Goal: Task Accomplishment & Management: Complete application form

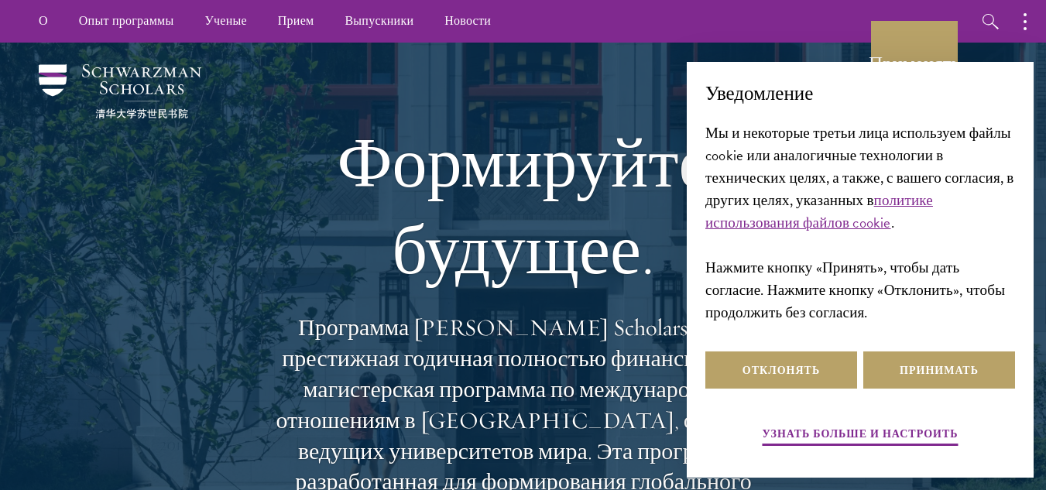
click at [555, 182] on font "Формируйте будущее." at bounding box center [523, 206] width 372 height 173
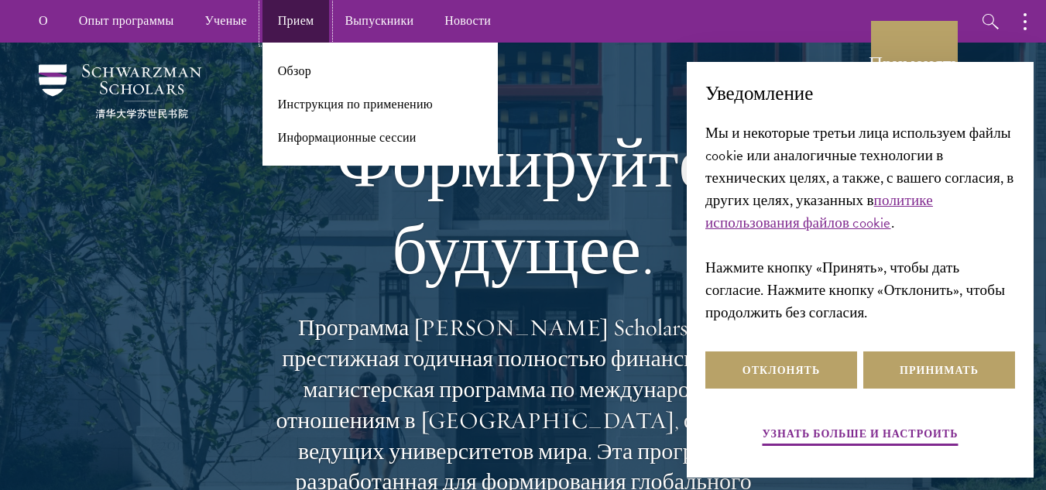
click at [307, 20] on font "Прием" at bounding box center [296, 21] width 36 height 18
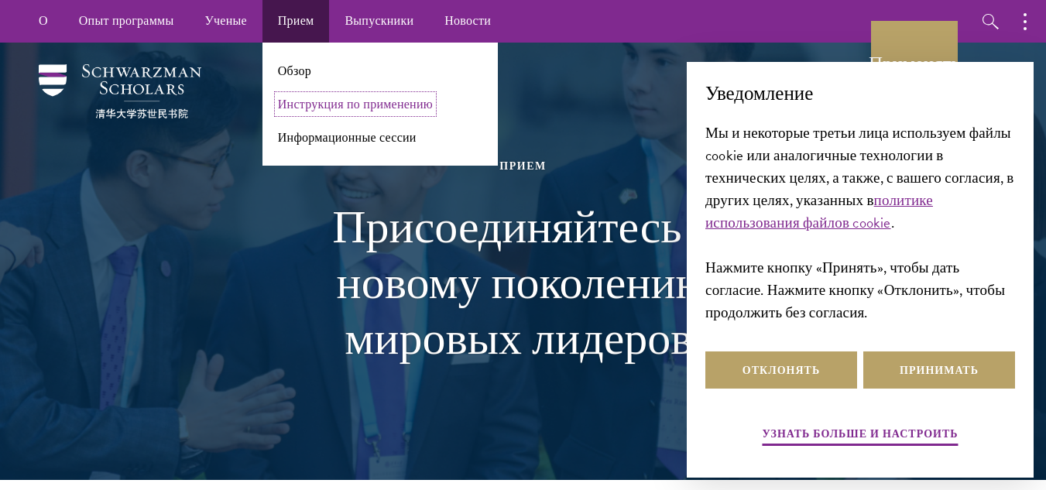
click at [300, 105] on font "Инструкция по применению" at bounding box center [355, 104] width 155 height 18
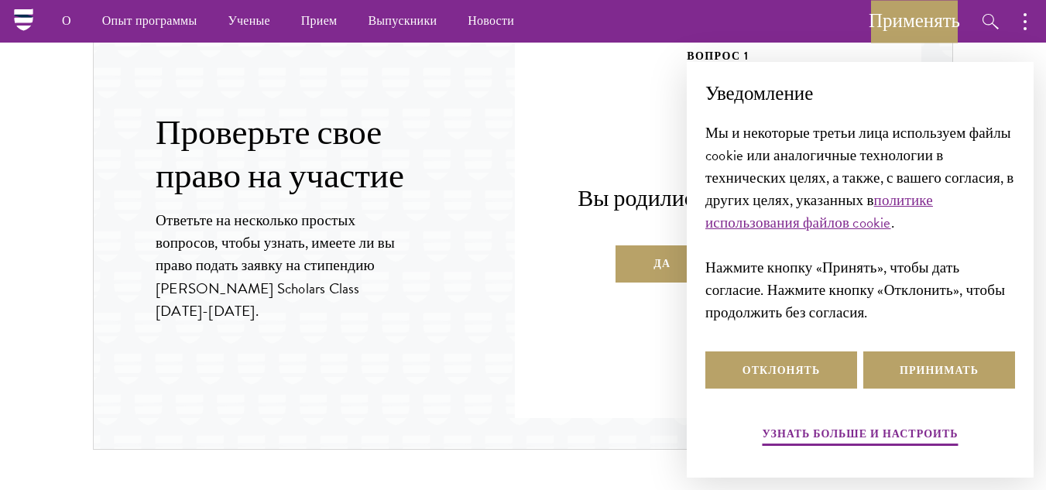
scroll to position [1626, 0]
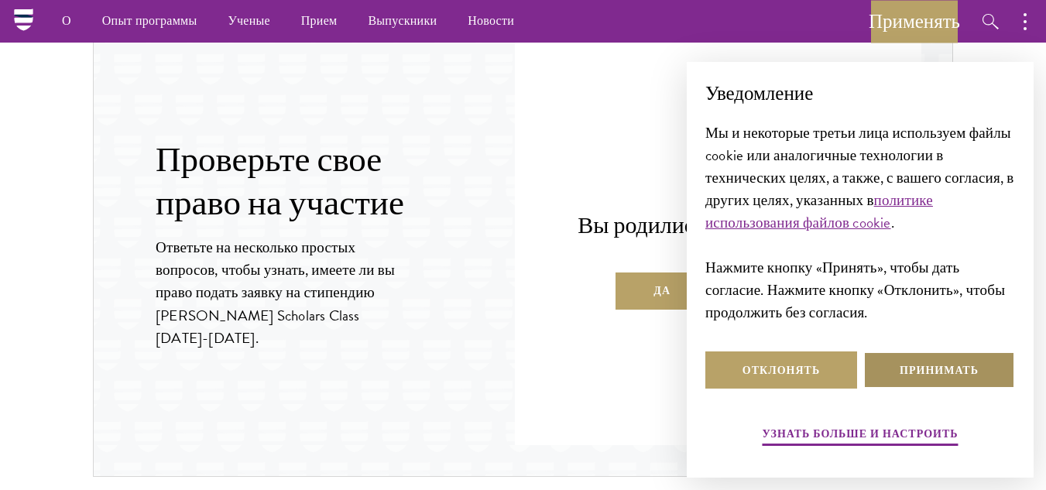
click at [886, 366] on button "Принимать" at bounding box center [939, 369] width 152 height 37
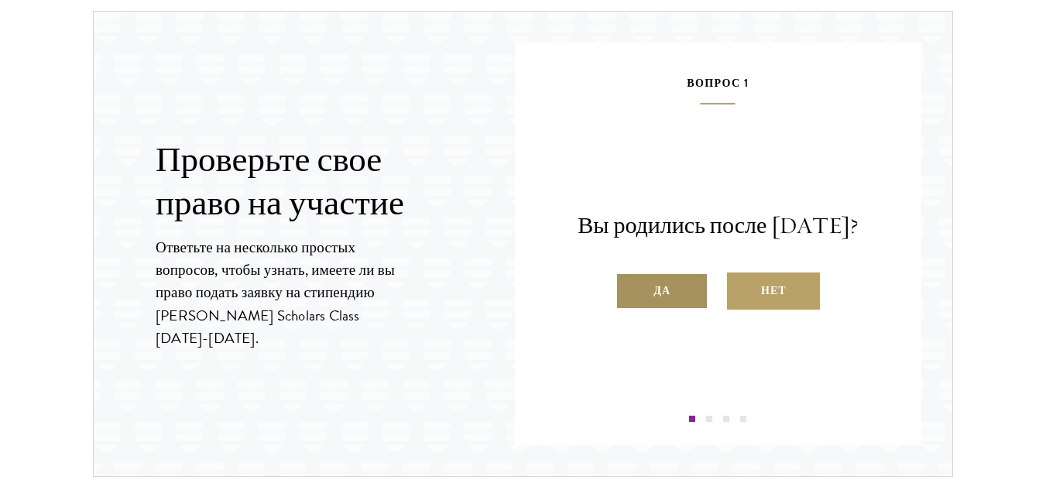
click at [669, 299] on font "Да" at bounding box center [661, 291] width 17 height 16
click at [629, 288] on input "Да" at bounding box center [622, 281] width 14 height 14
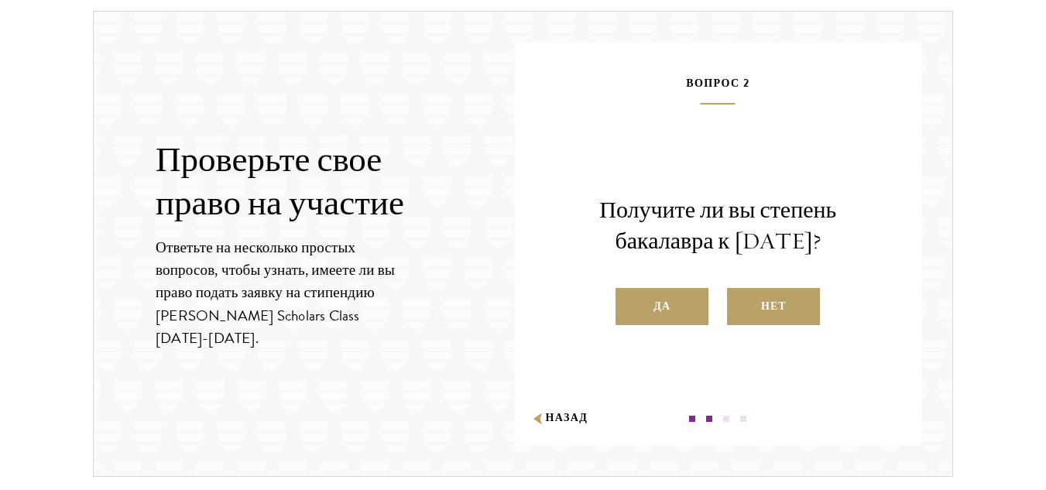
click at [659, 310] on font "Да" at bounding box center [661, 306] width 17 height 16
click at [629, 303] on input "Да" at bounding box center [622, 297] width 14 height 14
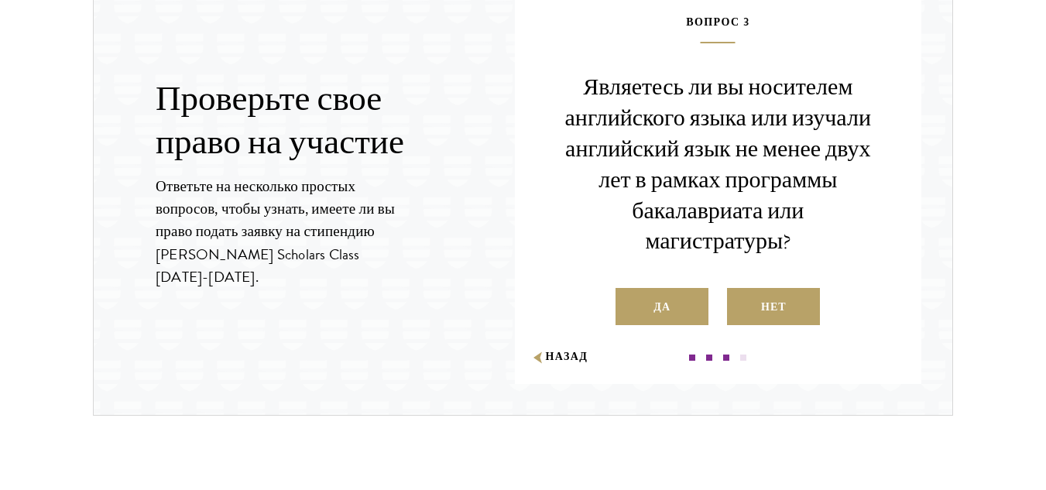
scroll to position [1703, 0]
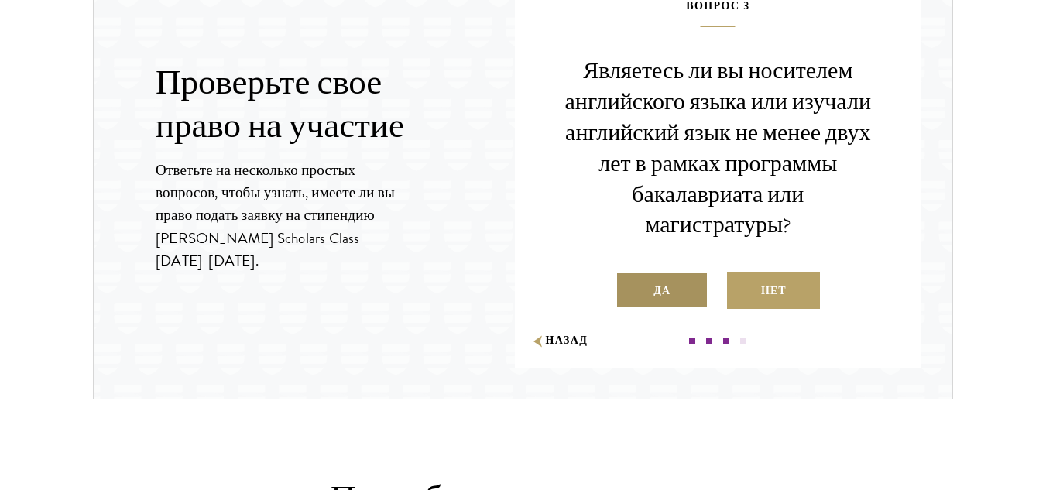
click at [673, 291] on label "Да" at bounding box center [661, 290] width 93 height 37
click at [629, 288] on input "Да" at bounding box center [622, 281] width 14 height 14
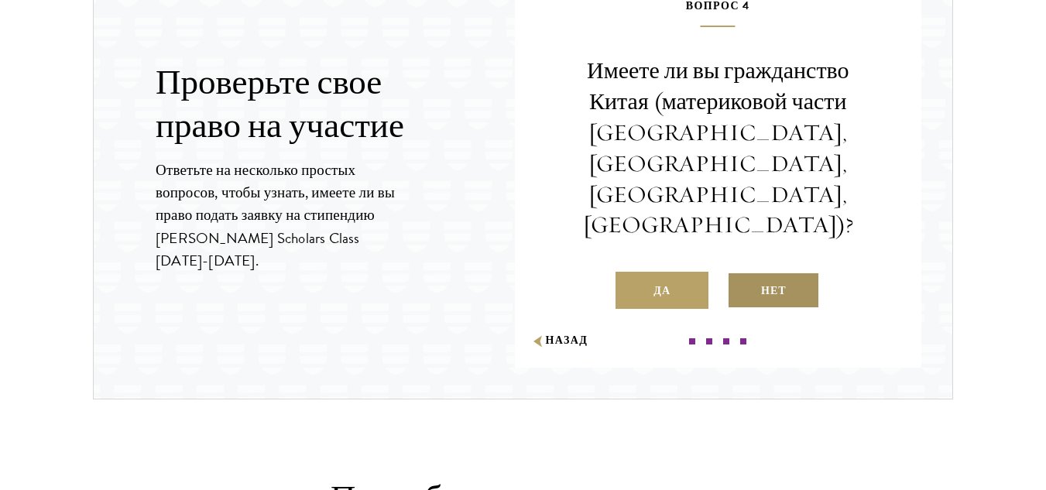
click at [751, 272] on label "Нет" at bounding box center [773, 290] width 93 height 37
click at [741, 274] on input "Нет" at bounding box center [734, 281] width 14 height 14
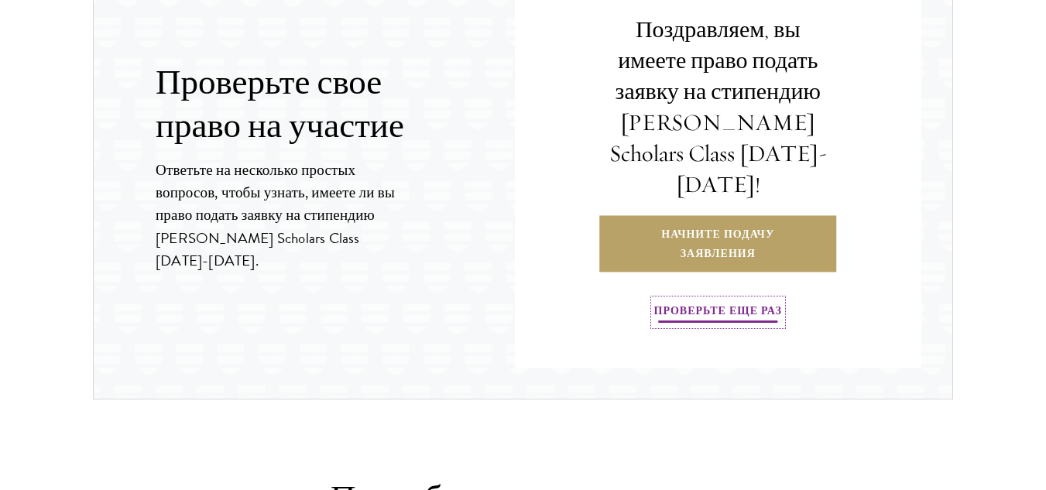
click at [751, 303] on font "Проверьте еще раз" at bounding box center [718, 311] width 128 height 16
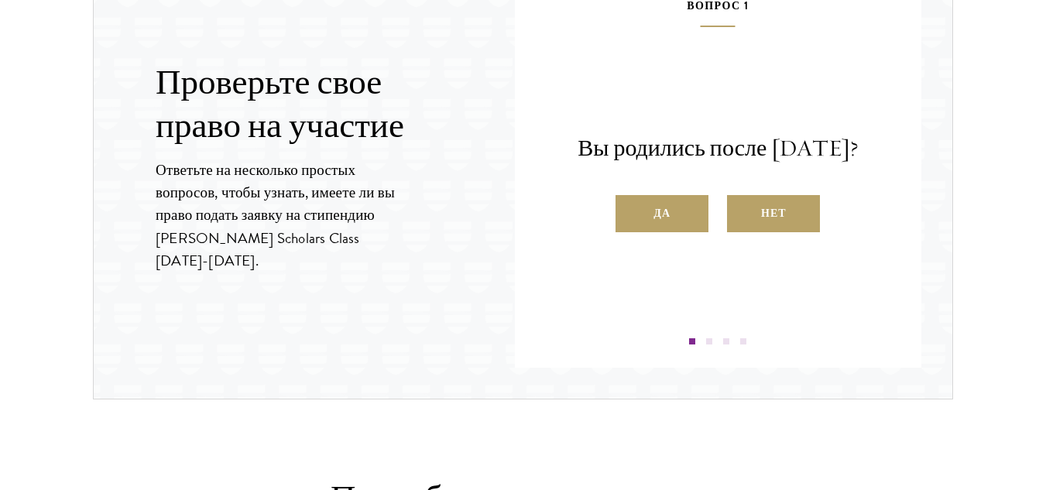
click at [684, 249] on div "Вопрос 1 Вы родились после 1 августа 1997 года? Да Нет" at bounding box center [718, 170] width 314 height 348
click at [687, 229] on label "Да" at bounding box center [661, 213] width 93 height 37
click at [629, 211] on input "Да" at bounding box center [622, 204] width 14 height 14
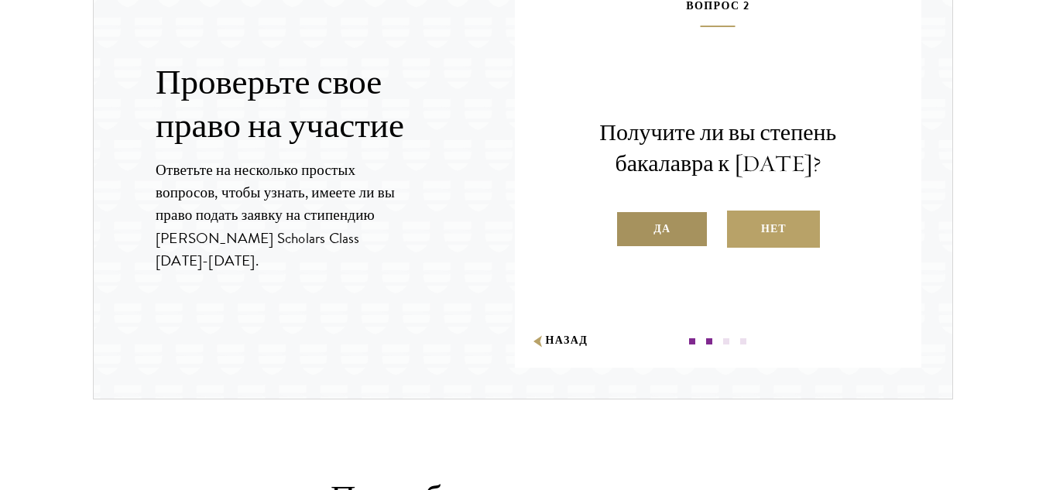
click at [684, 236] on label "Да" at bounding box center [661, 229] width 93 height 37
click at [629, 226] on input "Да" at bounding box center [622, 219] width 14 height 14
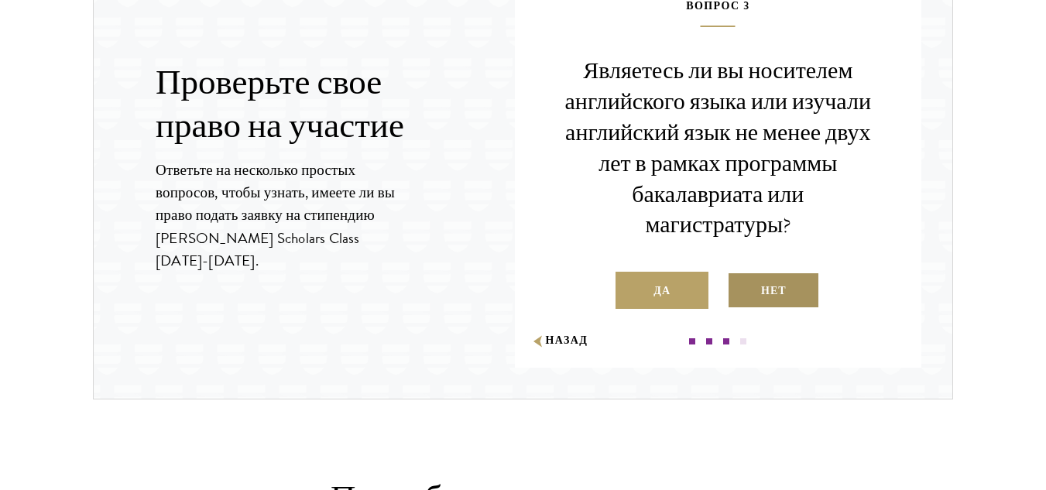
click at [751, 288] on label "Нет" at bounding box center [773, 290] width 93 height 37
click at [741, 288] on input "Нет" at bounding box center [734, 281] width 14 height 14
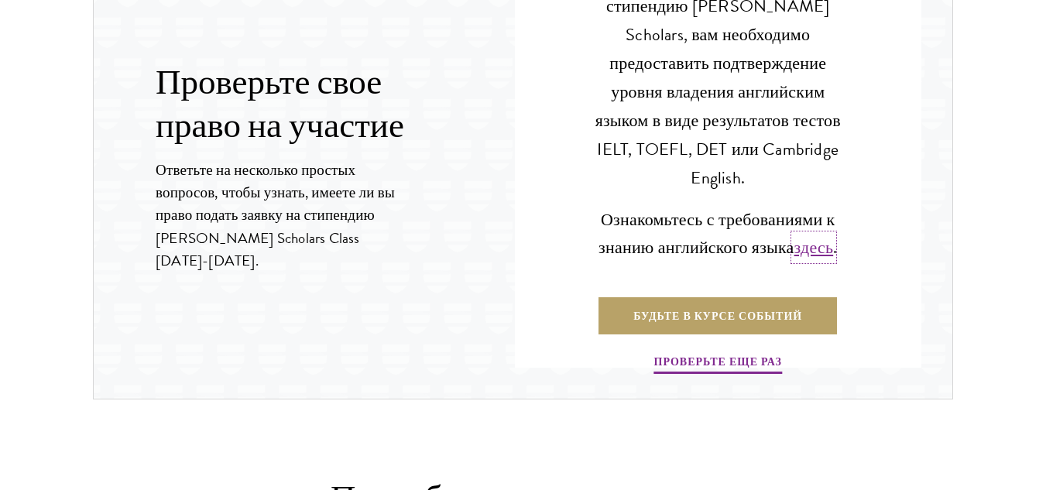
click at [817, 238] on font "здесь" at bounding box center [813, 248] width 39 height 26
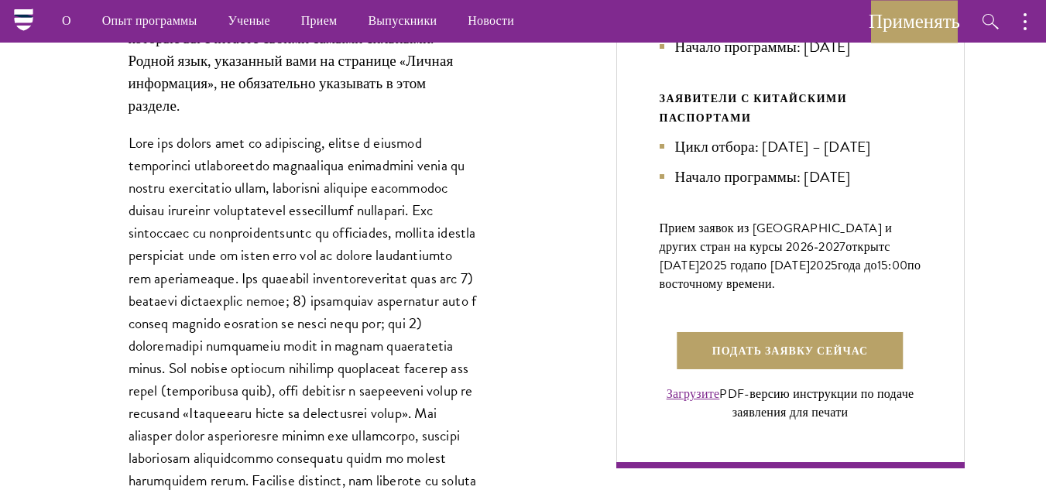
scroll to position [970, 0]
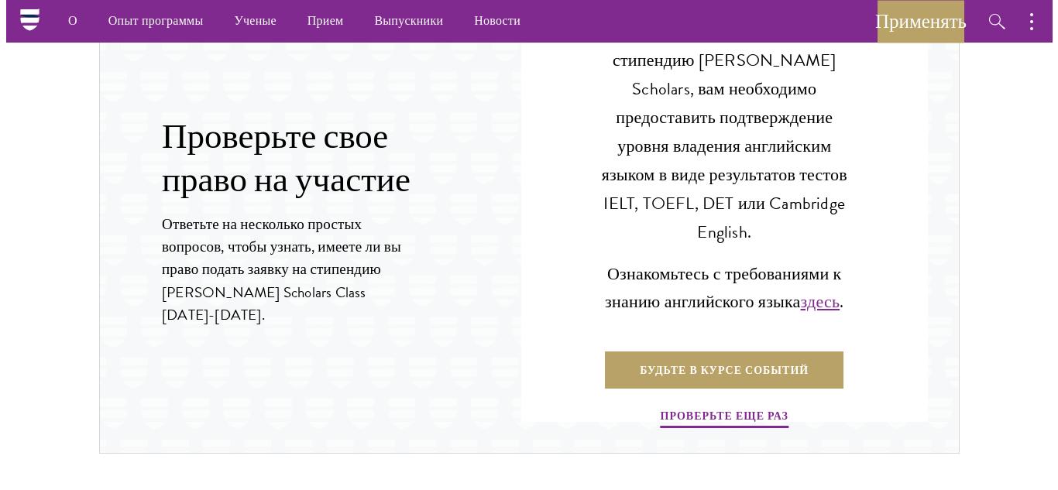
scroll to position [2400, 0]
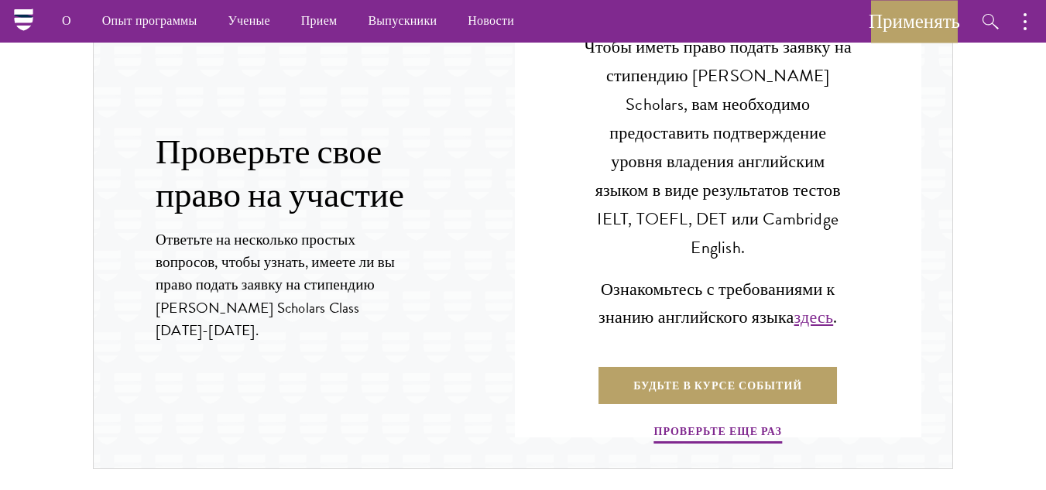
click at [735, 378] on font "Будьте в курсе событий" at bounding box center [717, 386] width 169 height 16
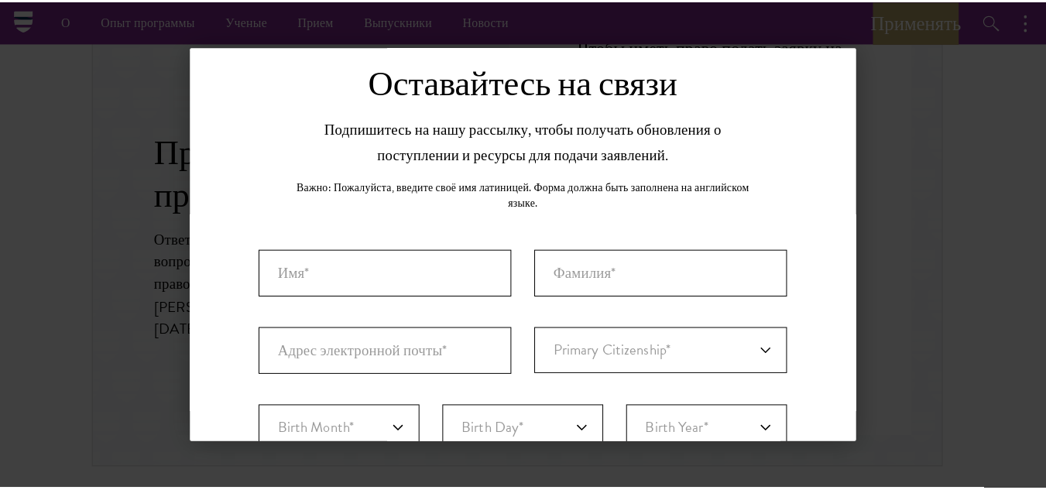
scroll to position [0, 0]
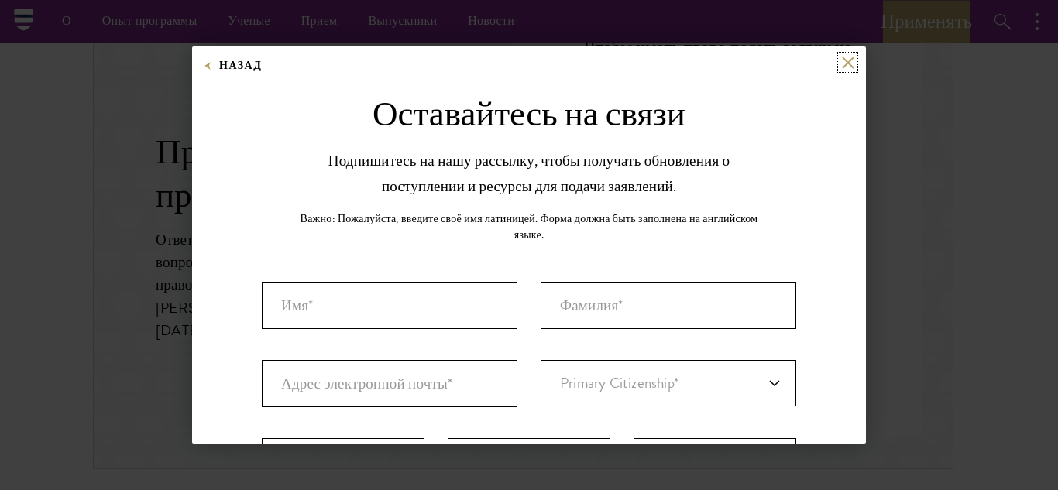
click at [841, 65] on button at bounding box center [847, 62] width 13 height 13
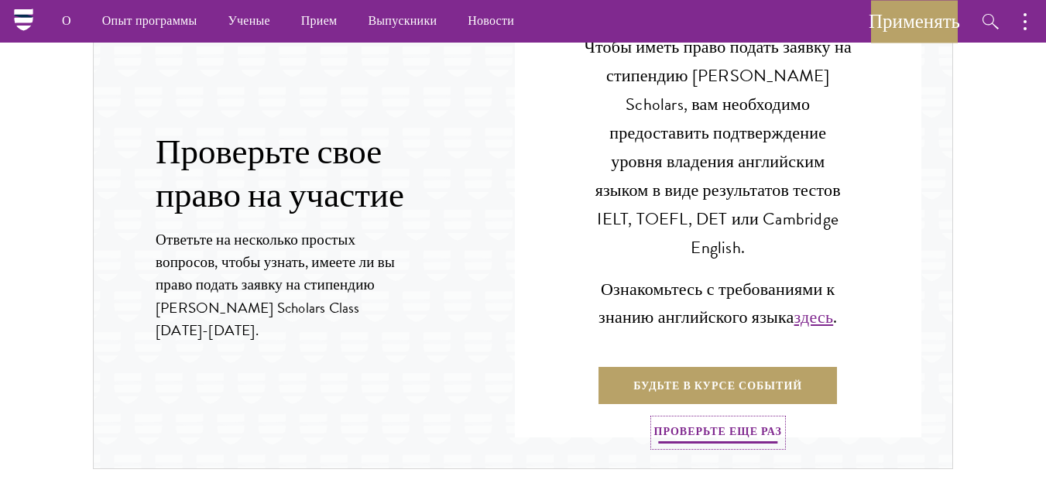
click at [727, 423] on font "Проверьте еще раз" at bounding box center [718, 431] width 128 height 16
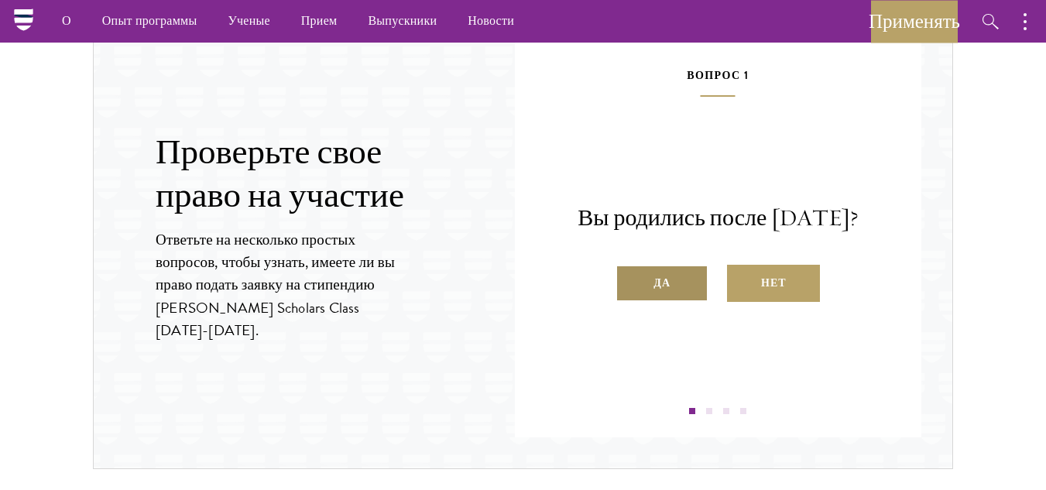
click at [685, 298] on label "Да" at bounding box center [661, 283] width 93 height 37
click at [629, 280] on input "Да" at bounding box center [622, 273] width 14 height 14
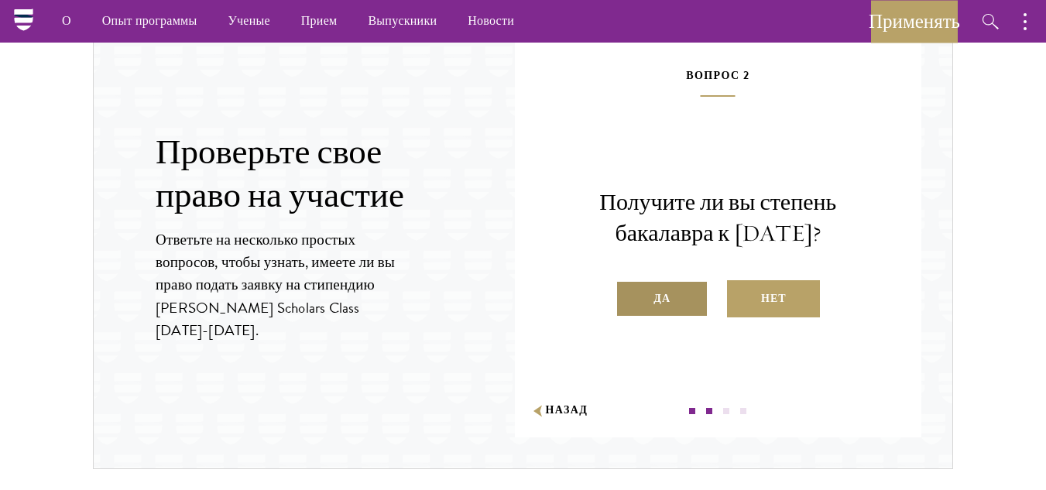
click at [681, 304] on label "Да" at bounding box center [661, 298] width 93 height 37
click at [629, 296] on input "Да" at bounding box center [622, 289] width 14 height 14
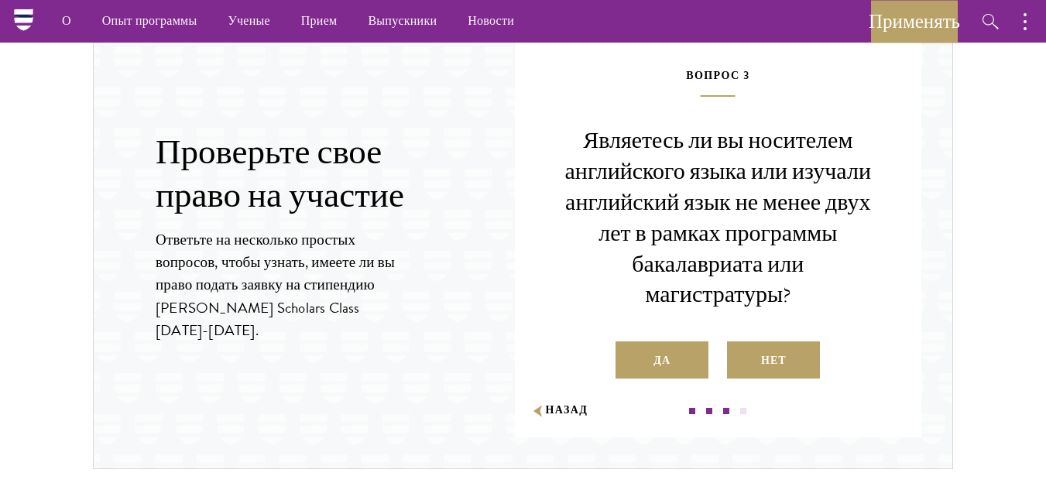
click at [681, 362] on label "Да" at bounding box center [661, 359] width 93 height 37
click at [629, 358] on input "Да" at bounding box center [622, 351] width 14 height 14
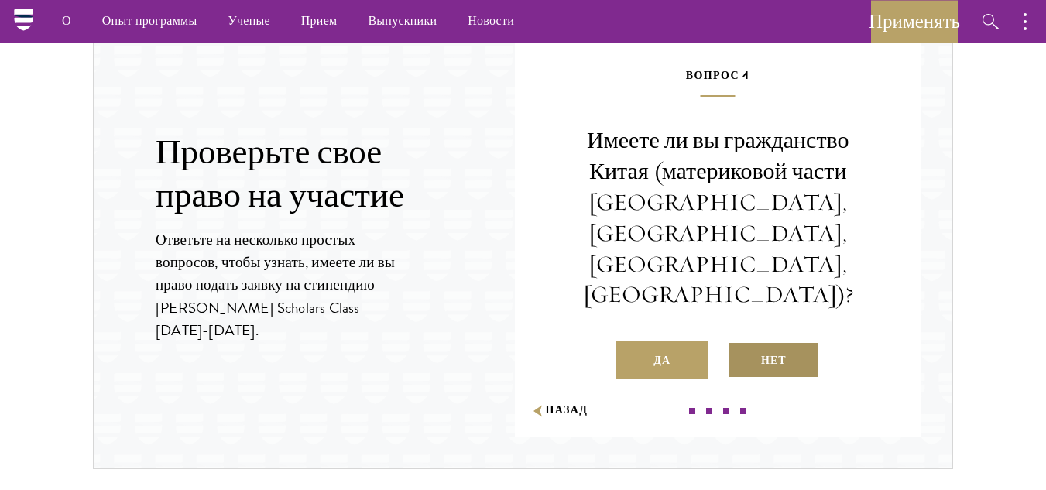
click at [763, 352] on font "Нет" at bounding box center [774, 360] width 26 height 16
click at [741, 344] on input "Нет" at bounding box center [734, 351] width 14 height 14
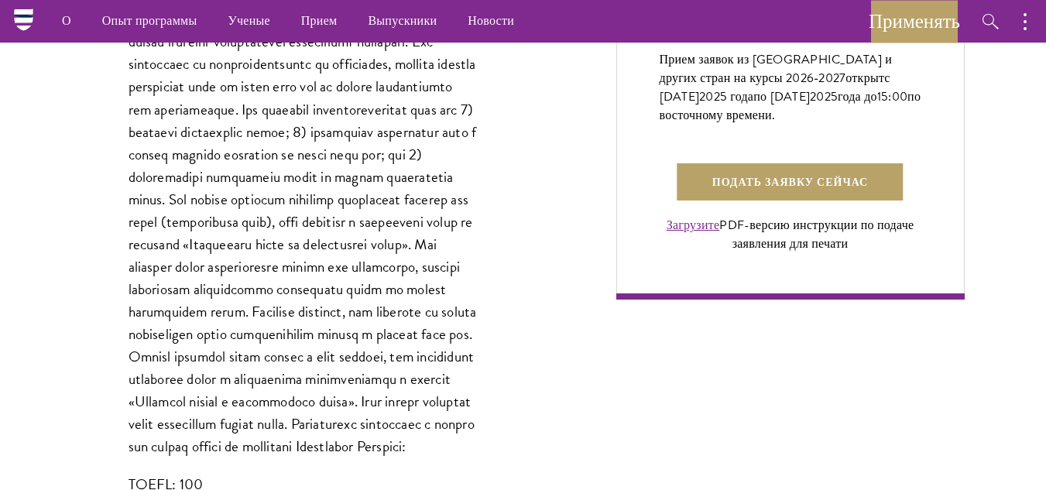
scroll to position [1161, 0]
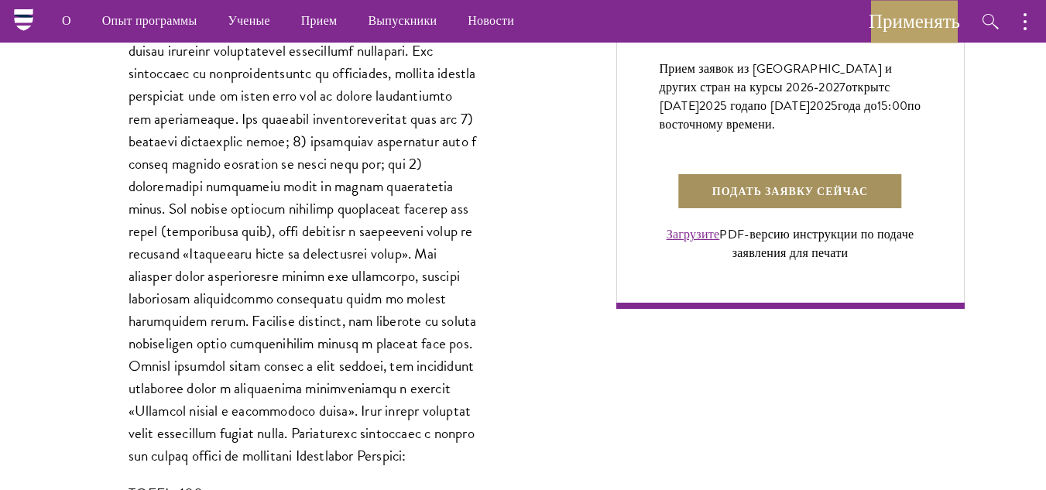
click at [755, 200] on font "Подать заявку сейчас" at bounding box center [790, 191] width 156 height 16
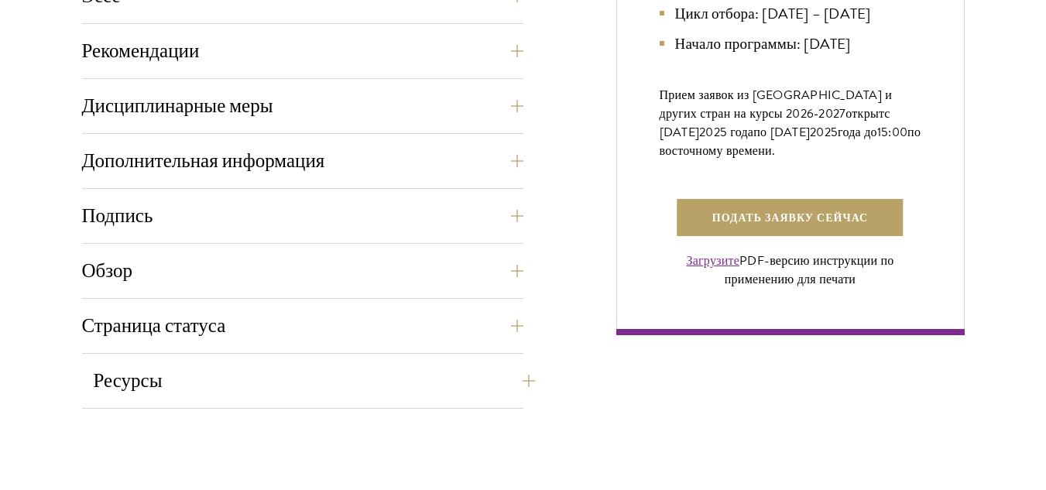
scroll to position [1161, 0]
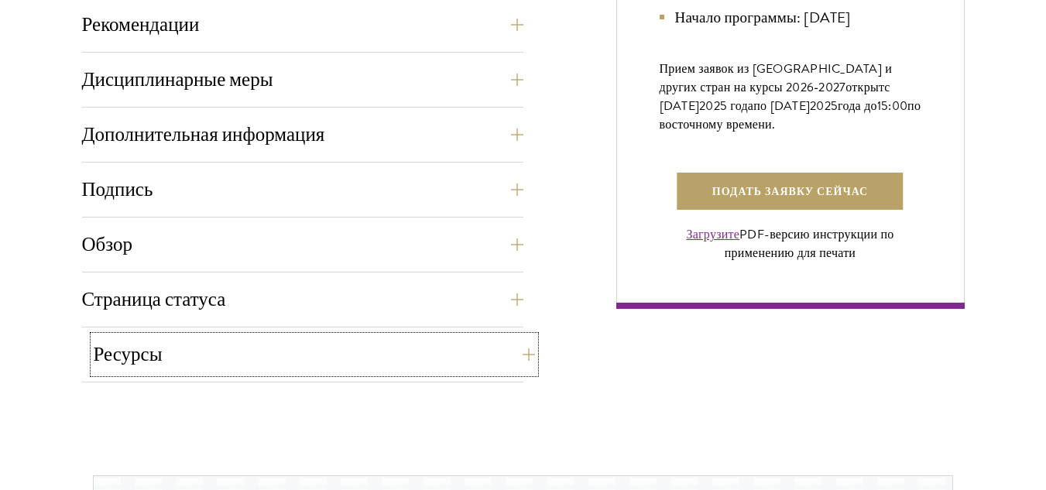
click at [129, 355] on font "Ресурсы" at bounding box center [128, 354] width 69 height 24
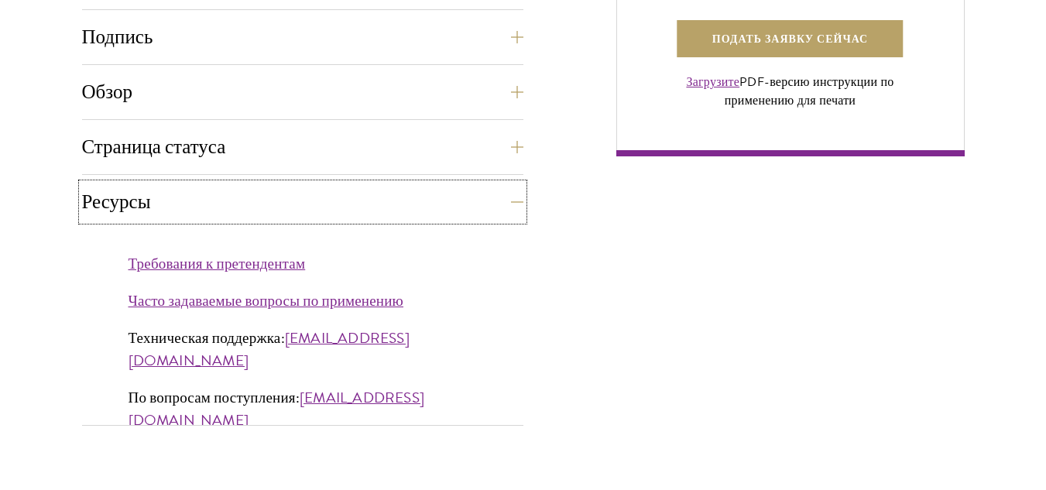
scroll to position [1316, 0]
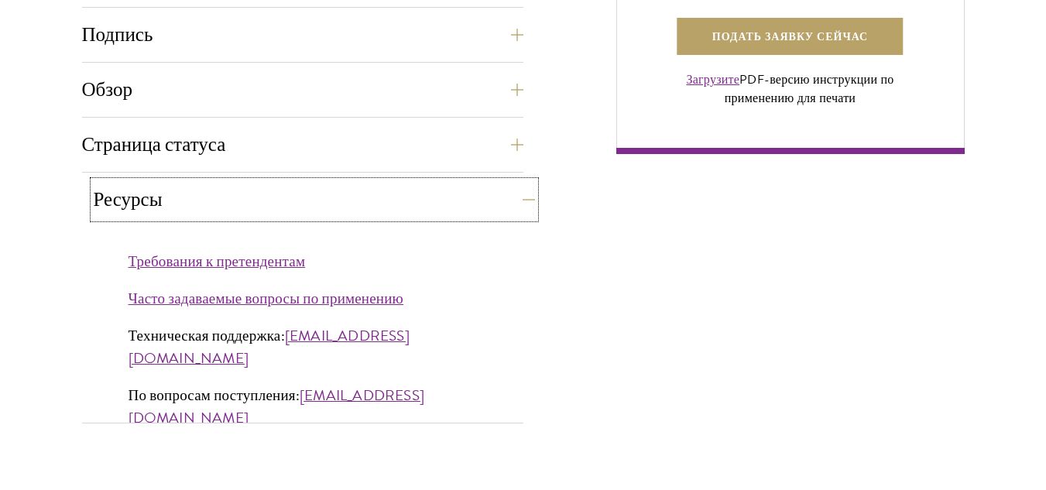
click at [229, 204] on button "Ресурсы" at bounding box center [314, 199] width 441 height 37
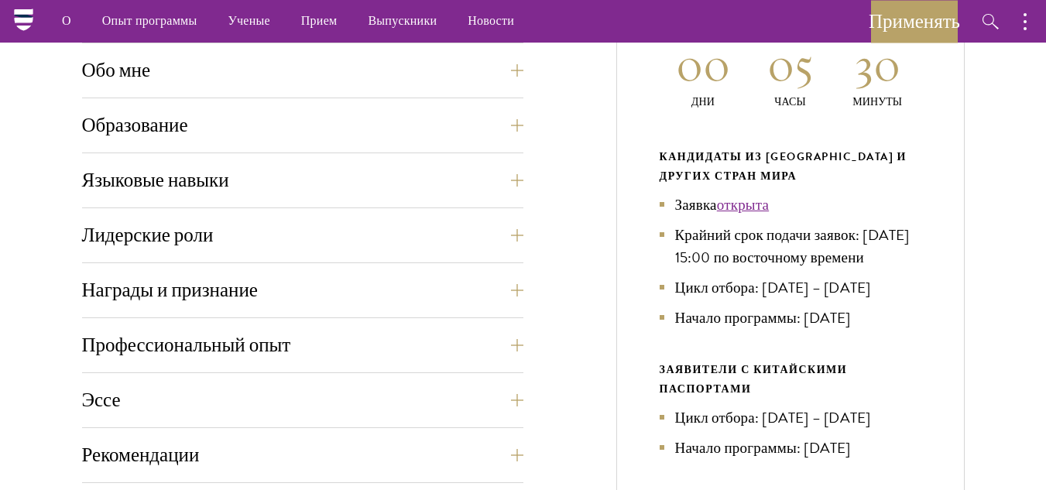
scroll to position [542, 0]
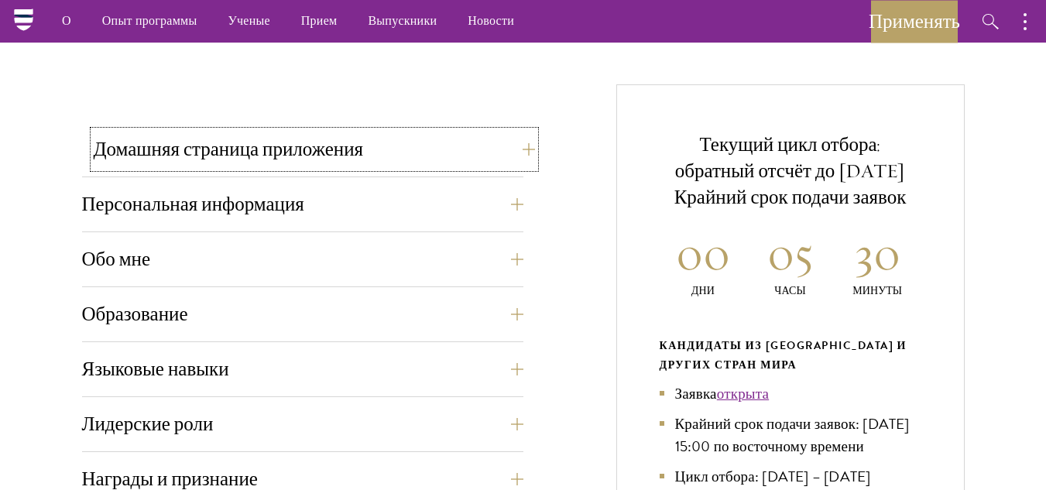
click at [301, 142] on font "Домашняя страница приложения" at bounding box center [229, 149] width 270 height 24
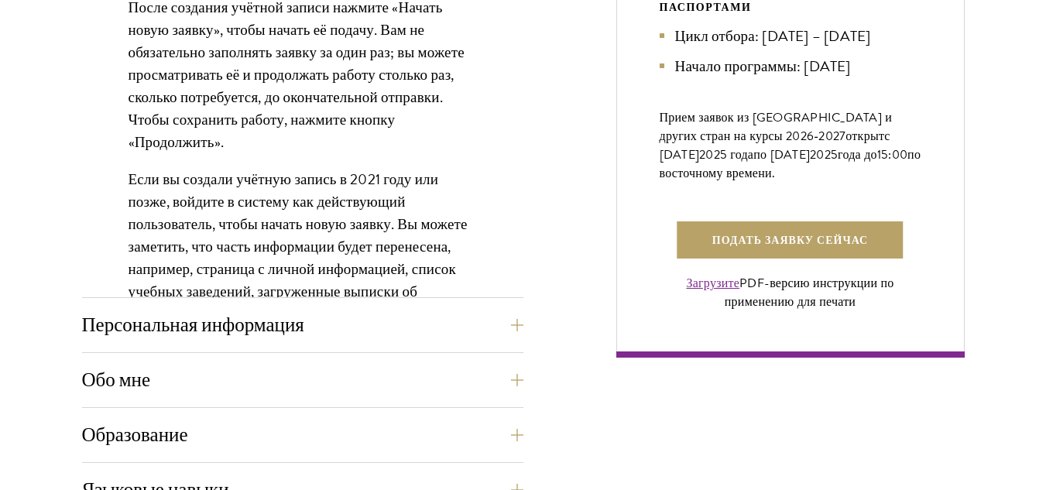
scroll to position [1316, 0]
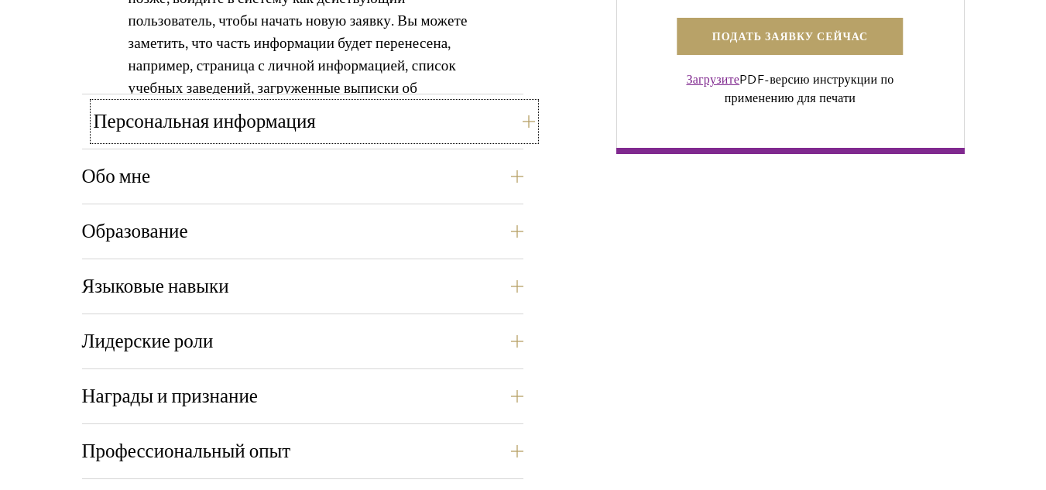
click at [250, 128] on font "Персональная информация" at bounding box center [205, 121] width 222 height 24
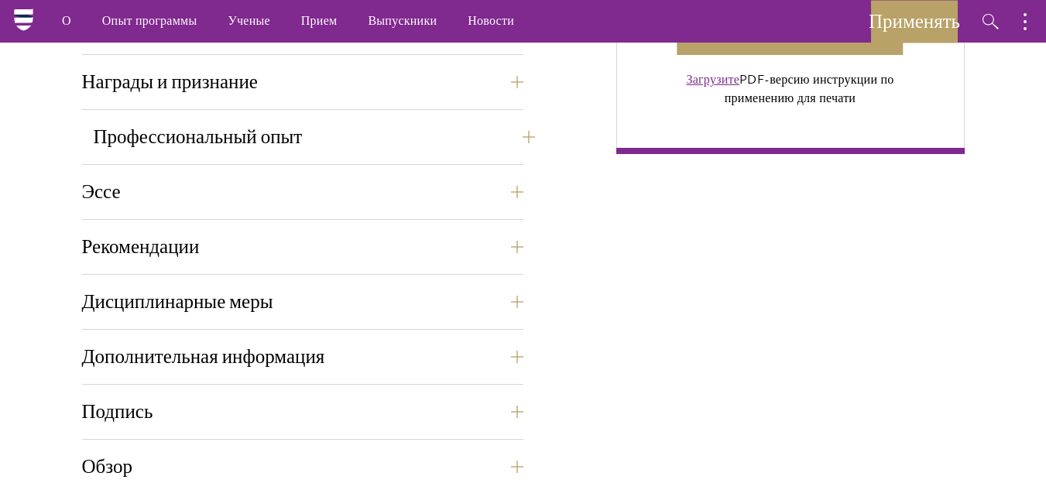
scroll to position [1006, 0]
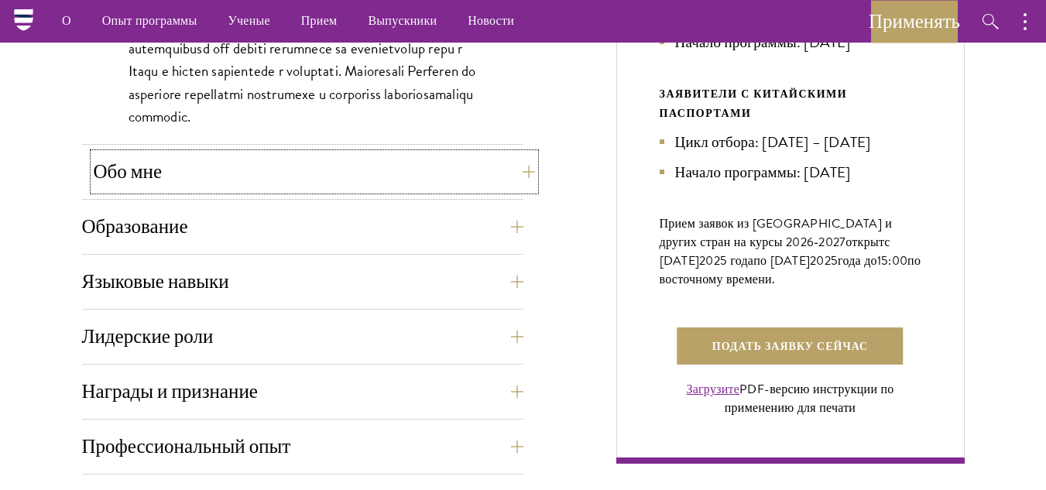
click at [266, 181] on button "Обо мне" at bounding box center [314, 171] width 441 height 37
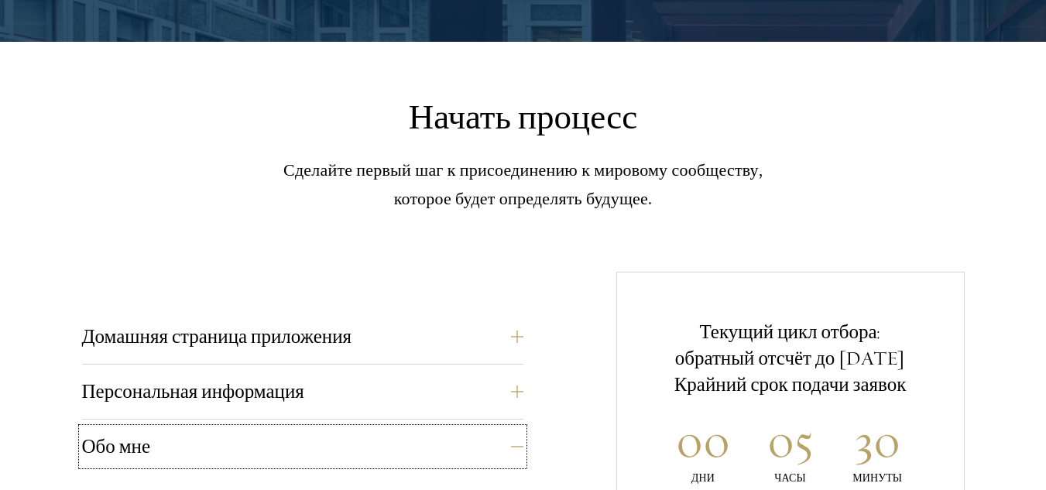
scroll to position [542, 0]
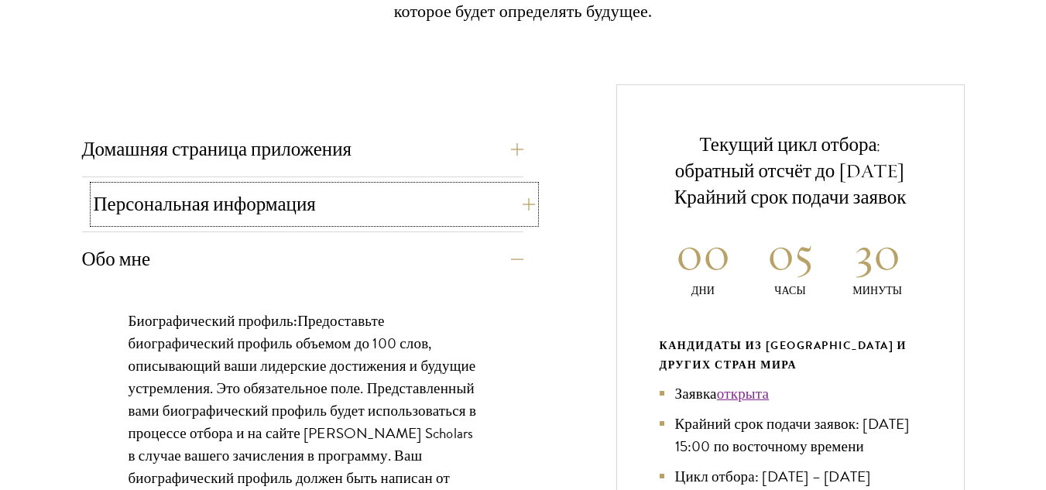
click at [230, 204] on font "Персональная информация" at bounding box center [205, 204] width 222 height 24
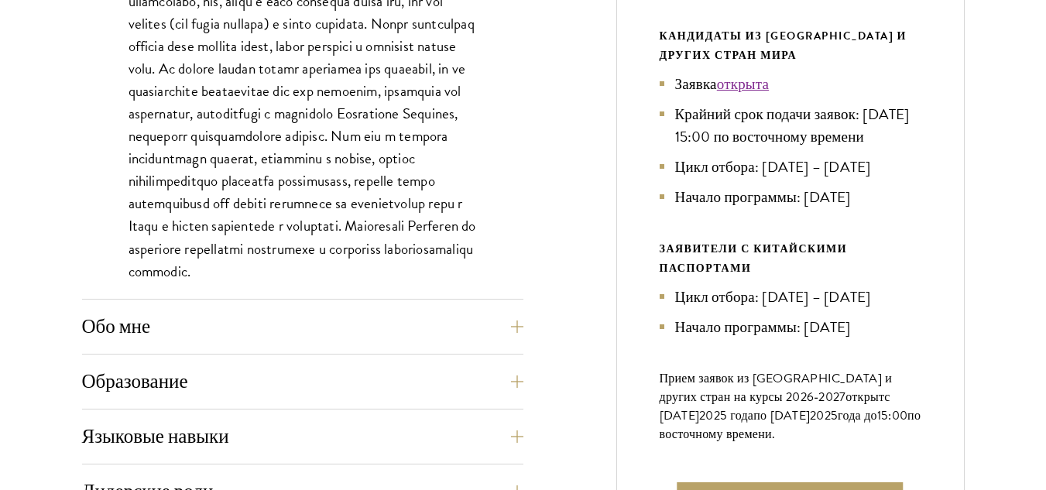
scroll to position [929, 0]
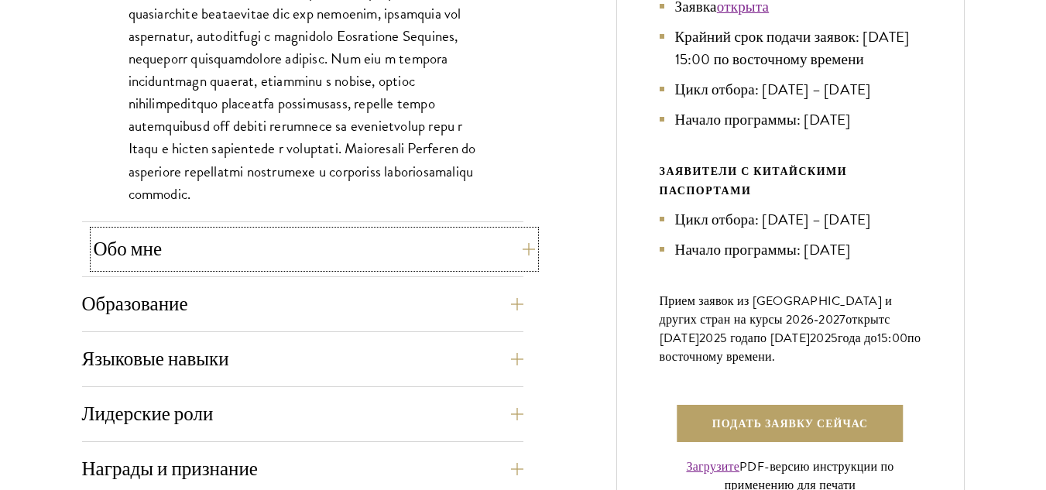
click at [142, 253] on font "Обо мне" at bounding box center [128, 249] width 69 height 24
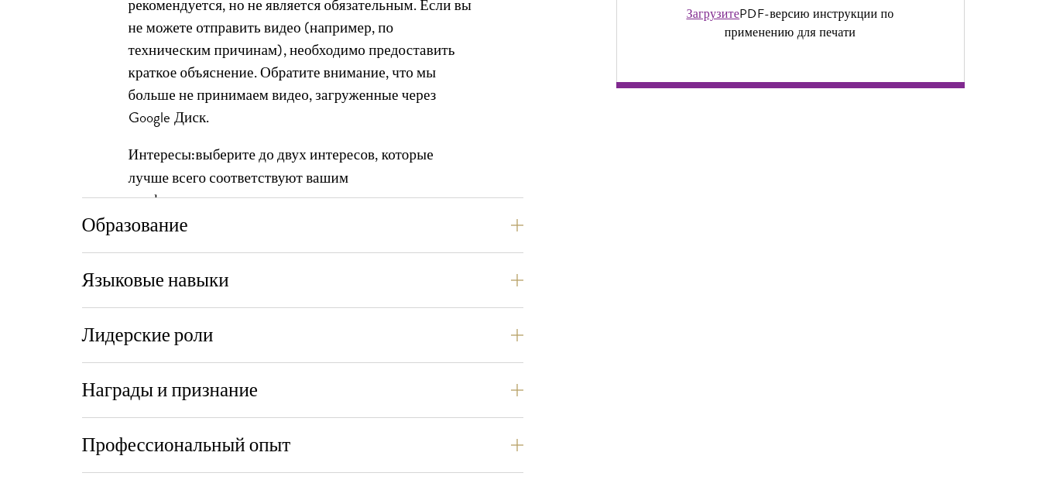
scroll to position [1393, 0]
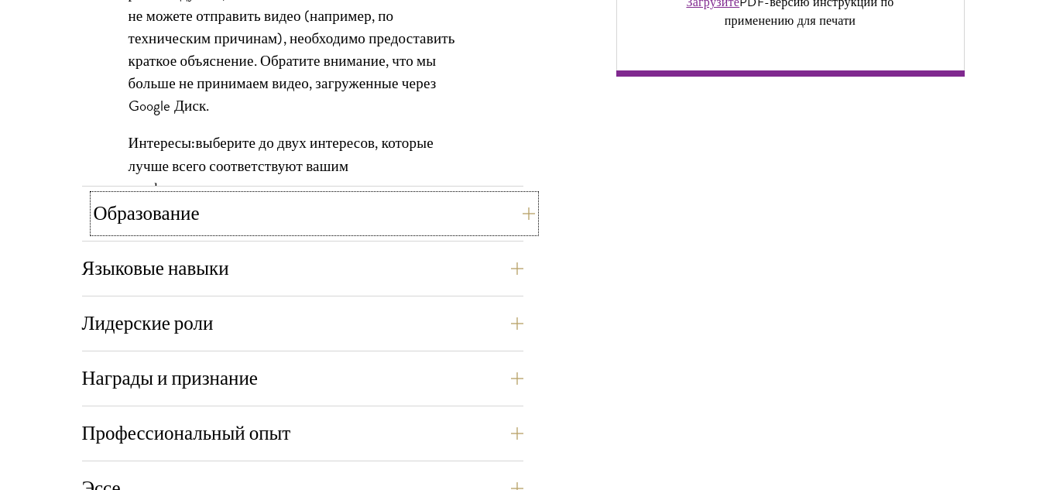
click at [268, 223] on button "Образование" at bounding box center [314, 213] width 441 height 37
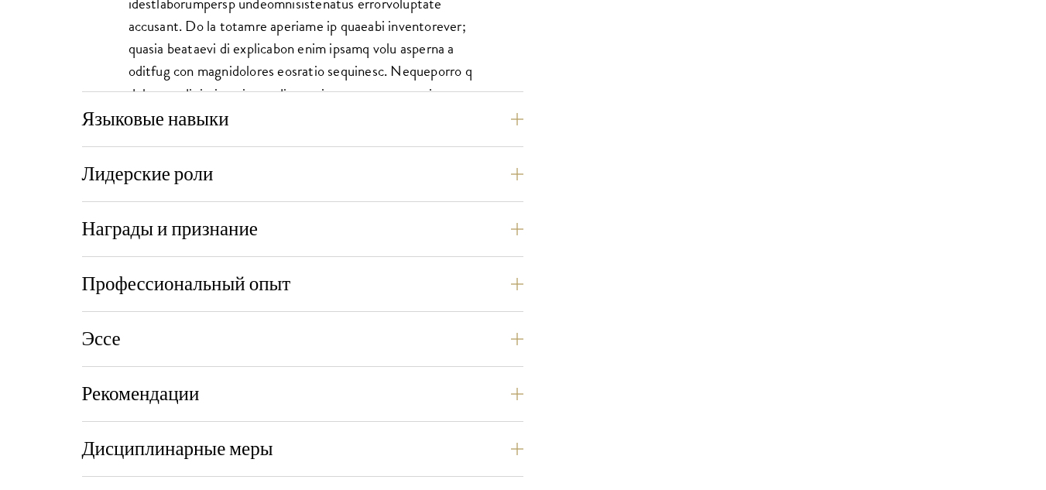
scroll to position [2632, 0]
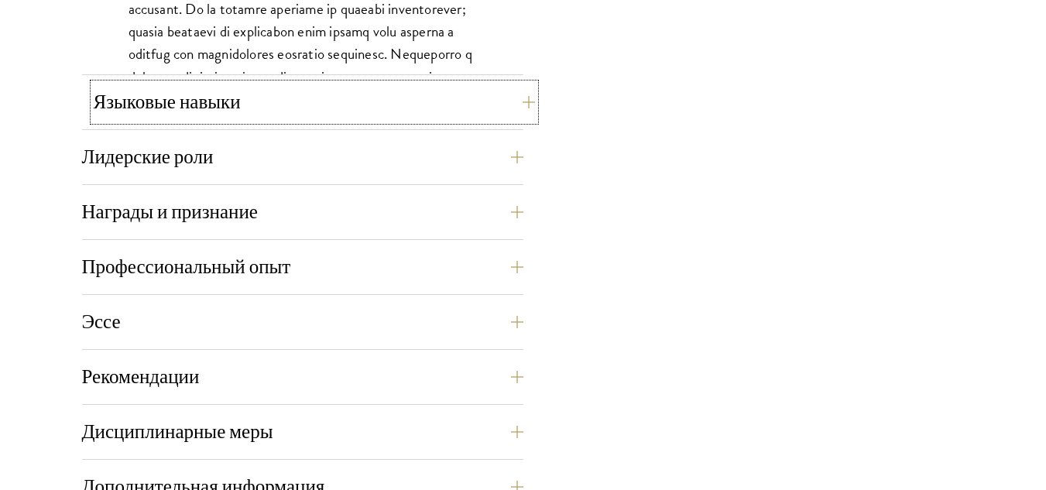
click at [99, 116] on button "Языковые навыки" at bounding box center [314, 102] width 441 height 37
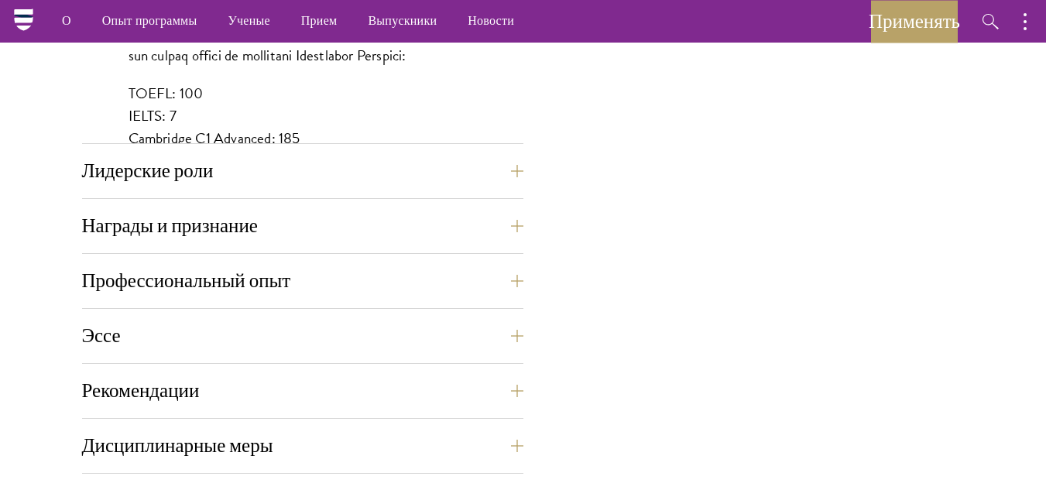
scroll to position [1548, 0]
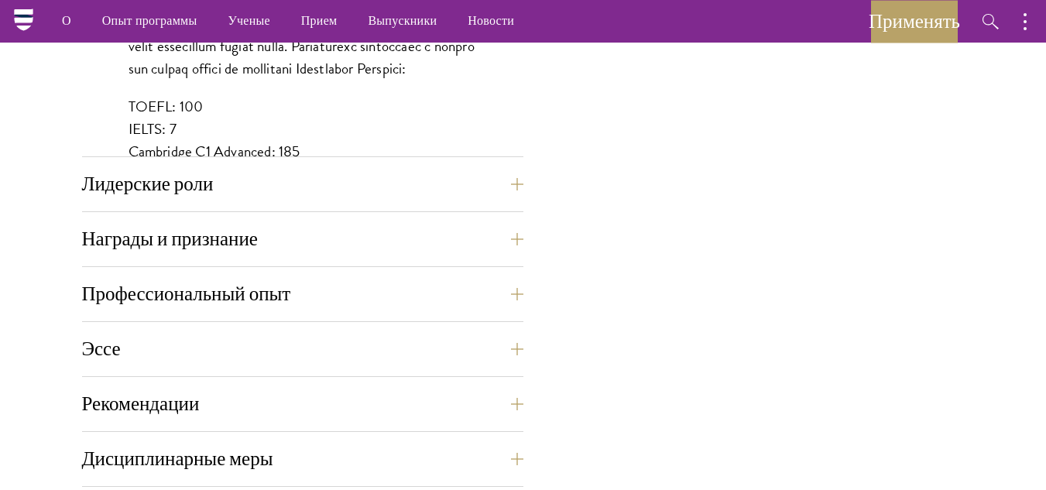
click at [264, 210] on div "Лидерские роли В этом разделе вы можете продемонстрировать отборочной комиссии …" at bounding box center [302, 189] width 441 height 46
click at [212, 192] on font "Лидерские роли" at bounding box center [160, 184] width 132 height 24
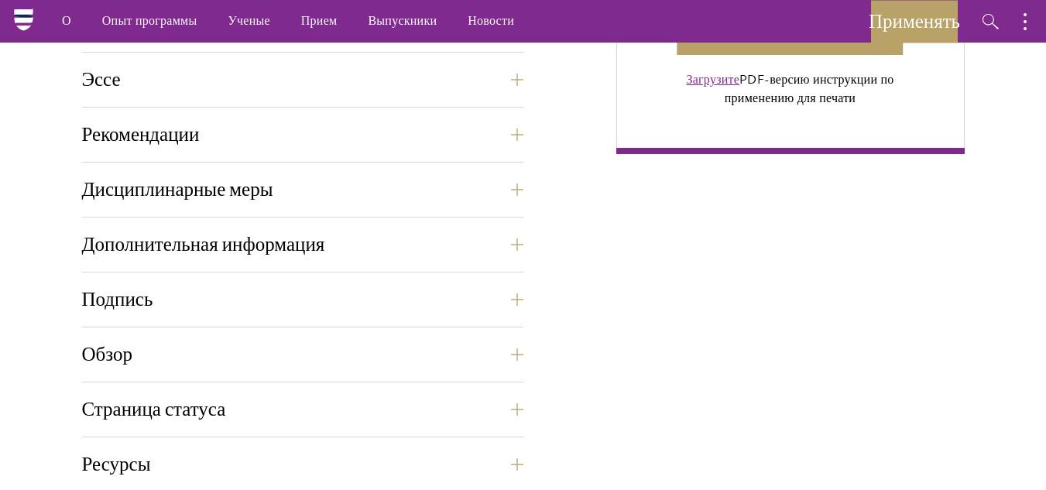
scroll to position [1084, 0]
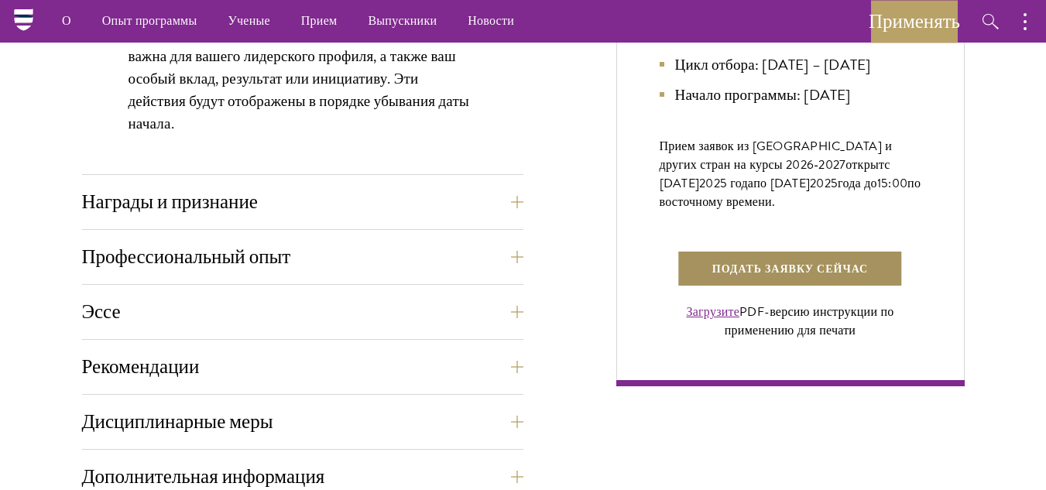
click at [770, 277] on font "Подать заявку сейчас" at bounding box center [790, 269] width 156 height 16
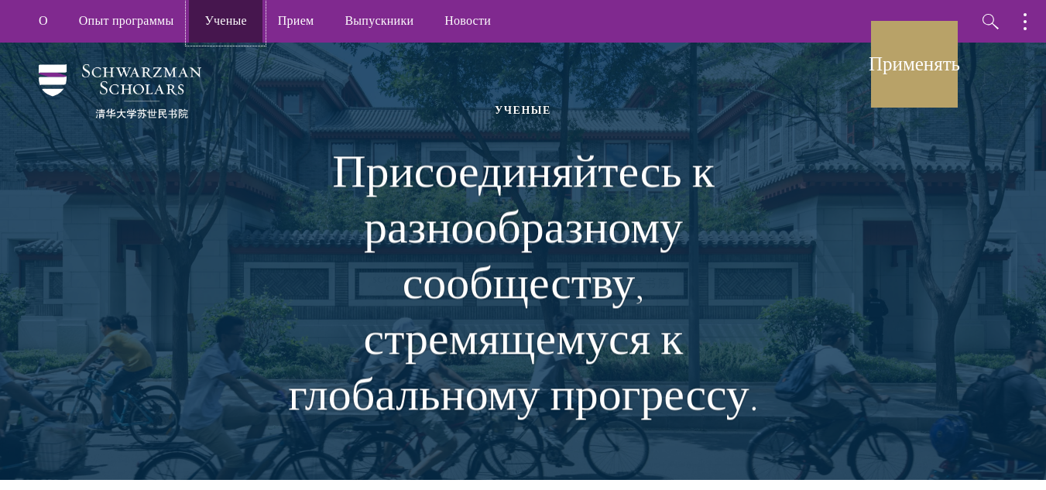
click at [242, 19] on font "Ученые" at bounding box center [225, 21] width 42 height 18
click at [243, 17] on font "Ученые" at bounding box center [225, 21] width 42 height 18
click at [231, 19] on font "Ученые" at bounding box center [225, 21] width 42 height 18
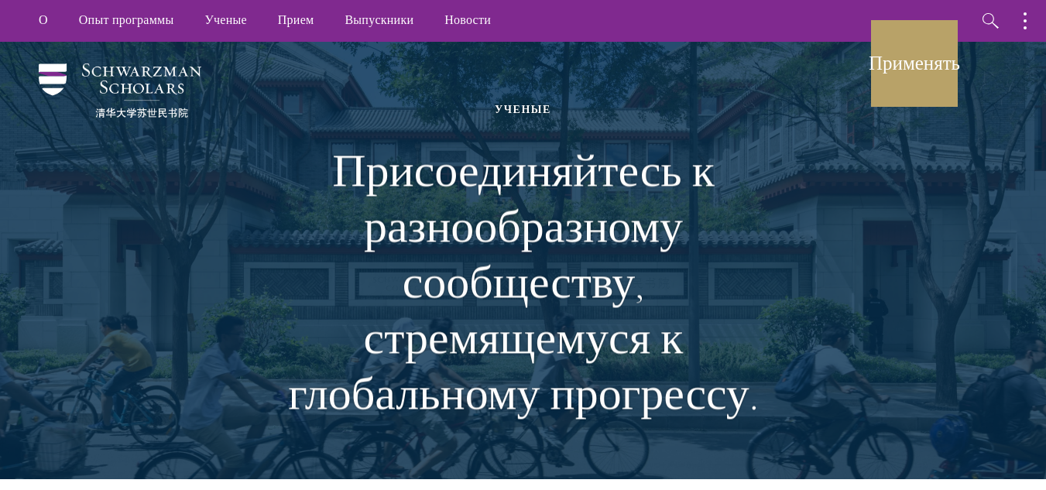
scroll to position [310, 0]
